Goal: Communication & Community: Ask a question

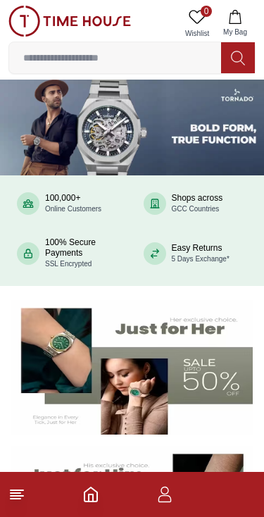
click at [169, 502] on icon "button" at bounding box center [164, 498] width 13 height 7
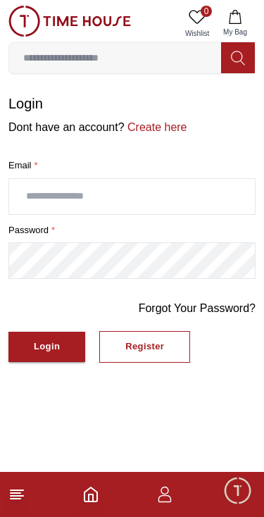
click at [234, 491] on span "Minimize live chat window" at bounding box center [237, 490] width 41 height 41
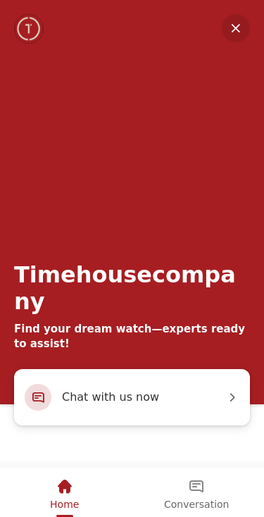
click at [199, 498] on span "Conversation" at bounding box center [196, 503] width 65 height 11
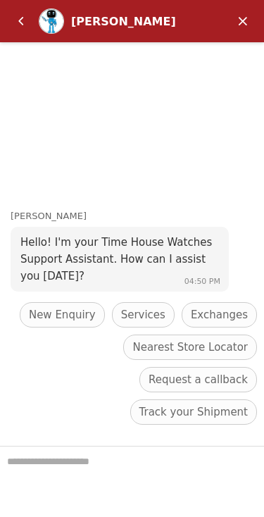
click at [203, 422] on div "Track your Shipment" at bounding box center [193, 411] width 127 height 25
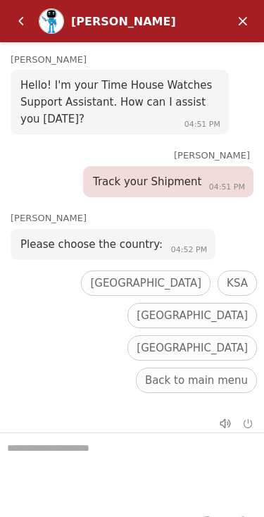
click at [99, 296] on div "[GEOGRAPHIC_DATA]" at bounding box center [146, 282] width 130 height 25
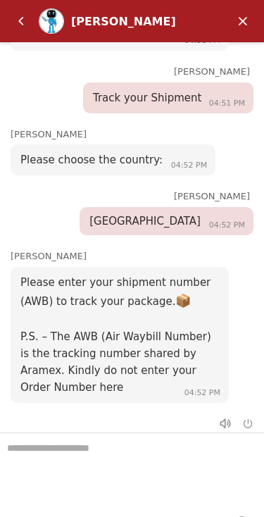
scroll to position [80, 0]
click at [132, 463] on textarea "We are here to help you" at bounding box center [132, 468] width 264 height 70
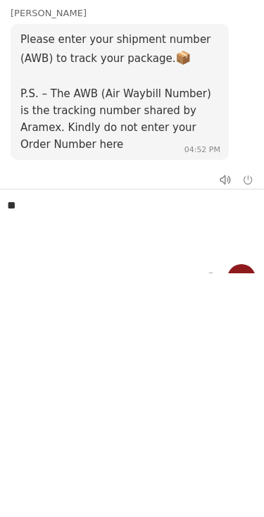
type textarea "*"
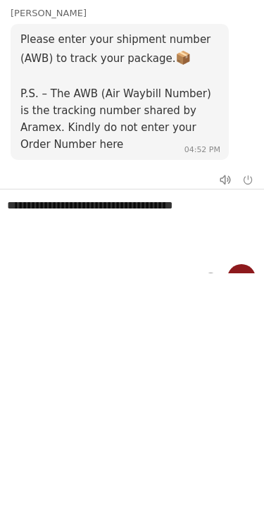
type textarea "**********"
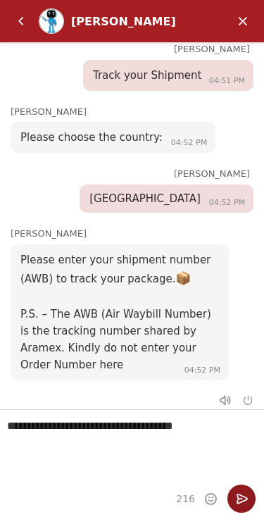
click at [241, 494] on em "Send" at bounding box center [241, 498] width 28 height 28
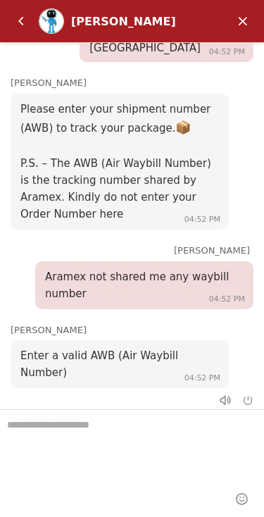
scroll to position [23, 0]
click at [127, 445] on textarea "We are here to help you" at bounding box center [132, 445] width 264 height 70
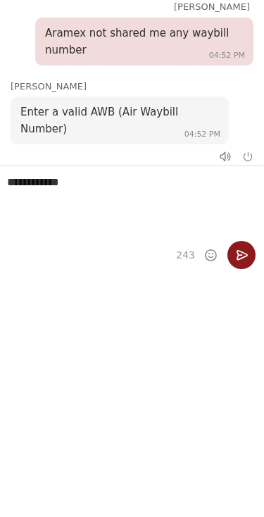
type textarea "**********"
click at [253, 251] on em "Send" at bounding box center [241, 255] width 28 height 28
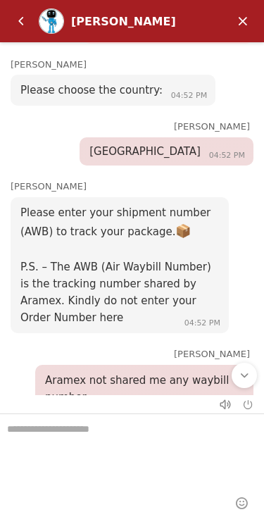
scroll to position [130, 0]
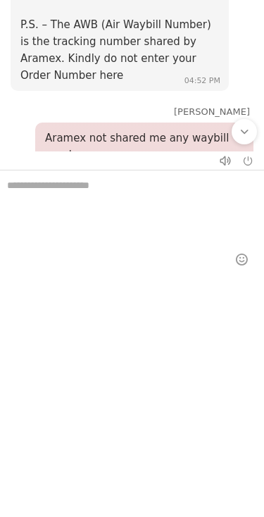
type textarea "*"
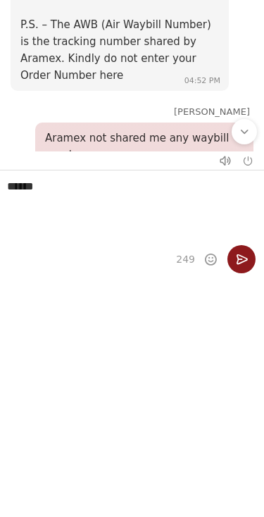
type textarea "******"
click at [249, 266] on em "Send" at bounding box center [241, 259] width 28 height 28
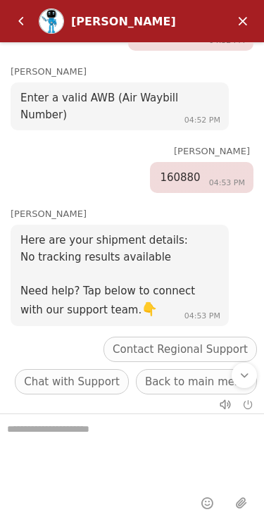
scroll to position [634, 0]
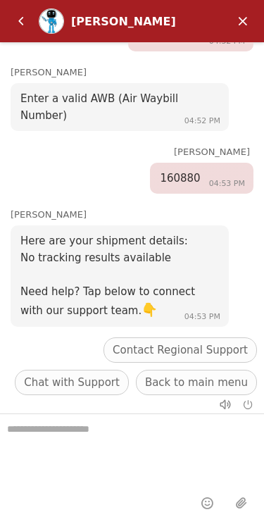
click at [196, 341] on span "Contact Regional Support" at bounding box center [180, 349] width 135 height 17
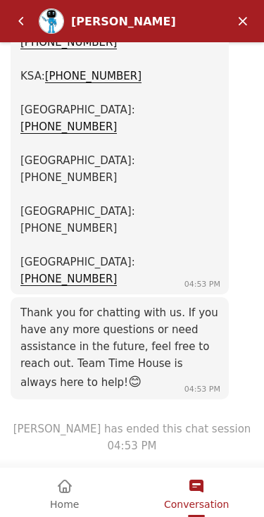
scroll to position [1061, 0]
